Goal: Transaction & Acquisition: Purchase product/service

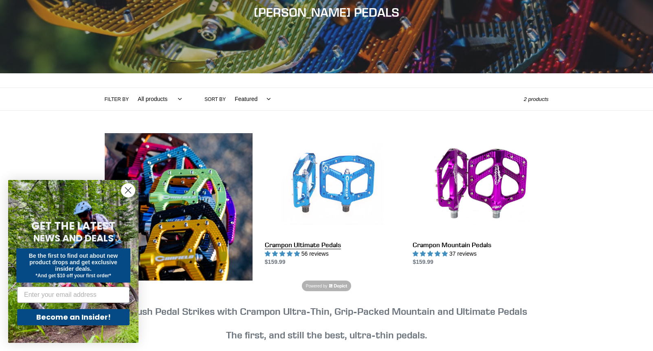
scroll to position [149, 0]
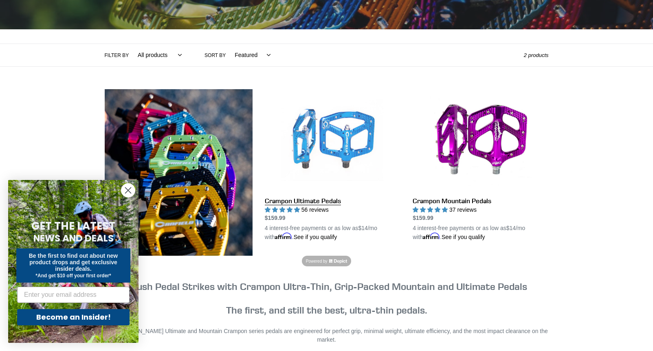
click at [343, 156] on link "Crampon Ultimate Pedals" at bounding box center [333, 165] width 136 height 153
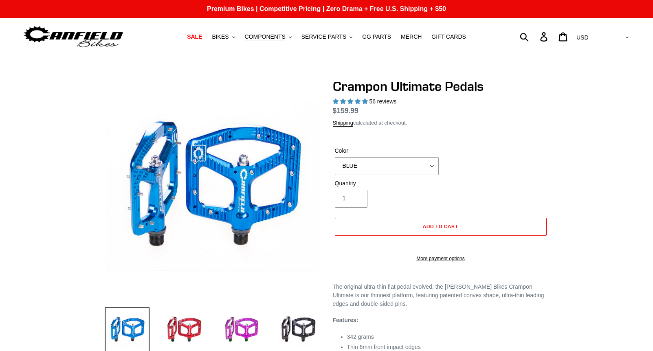
select select "highest-rating"
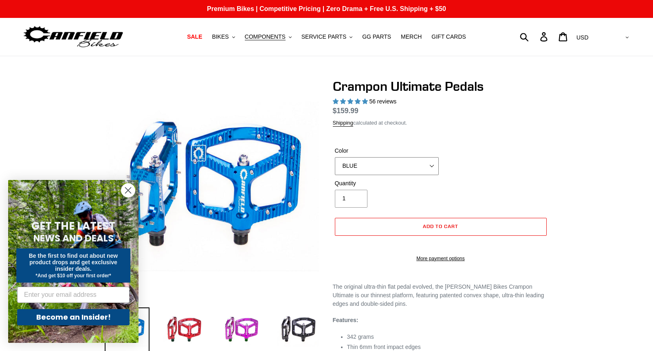
click at [390, 165] on select "BLUE RED PURPLE STEALTH BRONZE GREY TURQUOISE BLACK POLISHED BAJA GOLD PNW GREE…" at bounding box center [387, 166] width 104 height 18
click at [335, 167] on select "BLUE RED PURPLE STEALTH BRONZE GREY TURQUOISE BLACK POLISHED BAJA GOLD PNW GREE…" at bounding box center [387, 166] width 104 height 18
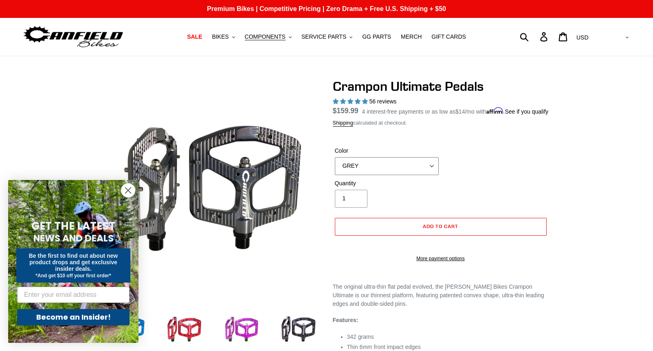
click at [397, 174] on select "BLUE RED PURPLE STEALTH BRONZE GREY TURQUOISE BLACK POLISHED BAJA GOLD PNW GREE…" at bounding box center [387, 166] width 104 height 18
click at [335, 167] on select "BLUE RED PURPLE STEALTH BRONZE GREY TURQUOISE BLACK POLISHED BAJA GOLD PNW GREE…" at bounding box center [387, 166] width 104 height 18
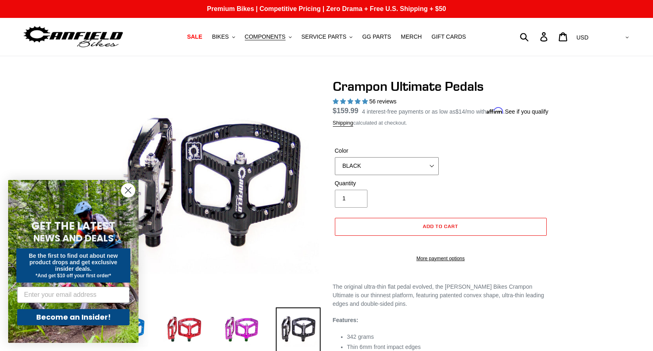
click at [373, 175] on select "BLUE RED PURPLE STEALTH BRONZE GREY TURQUOISE BLACK POLISHED BAJA GOLD PNW GREE…" at bounding box center [387, 166] width 104 height 18
click at [335, 167] on select "BLUE RED PURPLE STEALTH BRONZE GREY TURQUOISE BLACK POLISHED BAJA GOLD PNW GREE…" at bounding box center [387, 166] width 104 height 18
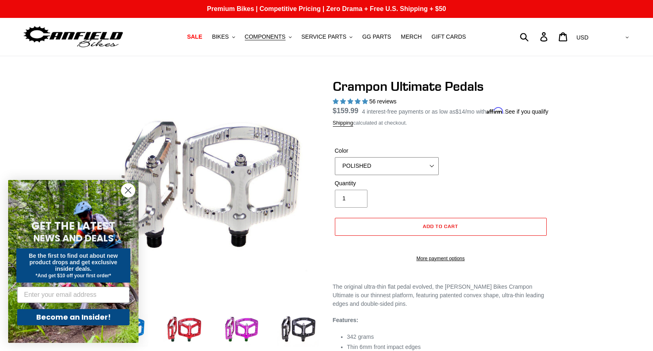
click at [371, 174] on select "BLUE RED PURPLE STEALTH BRONZE GREY TURQUOISE BLACK POLISHED BAJA GOLD PNW GREE…" at bounding box center [387, 166] width 104 height 18
select select "BLACK"
click at [335, 167] on select "BLUE RED PURPLE STEALTH BRONZE GREY TURQUOISE BLACK POLISHED BAJA GOLD PNW GREE…" at bounding box center [387, 166] width 104 height 18
